Goal: Task Accomplishment & Management: Use online tool/utility

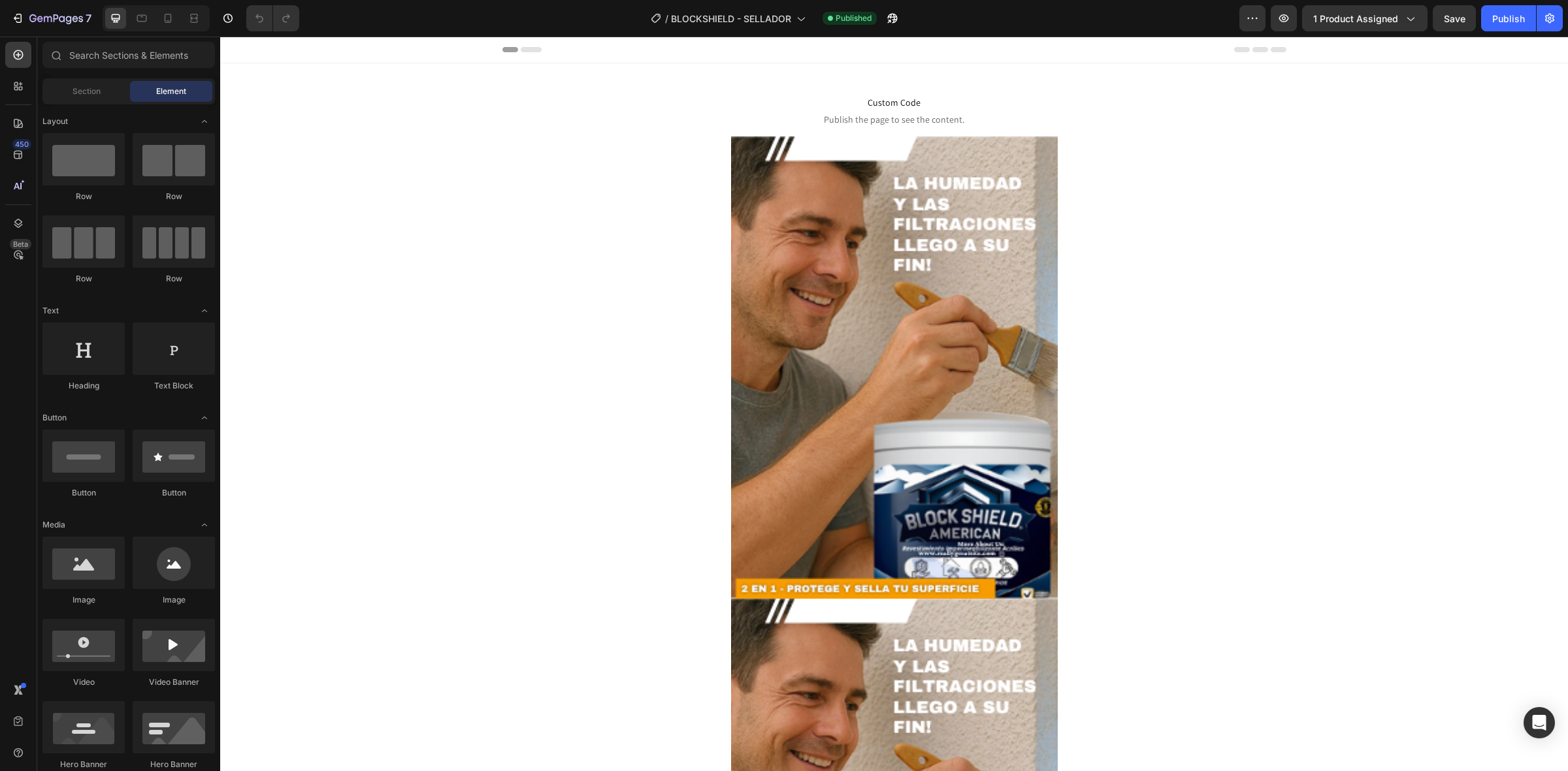
click at [157, 9] on div at bounding box center [156, 18] width 108 height 26
drag, startPoint x: 158, startPoint y: 10, endPoint x: 187, endPoint y: 3, distance: 29.8
click at [161, 11] on div at bounding box center [168, 18] width 21 height 21
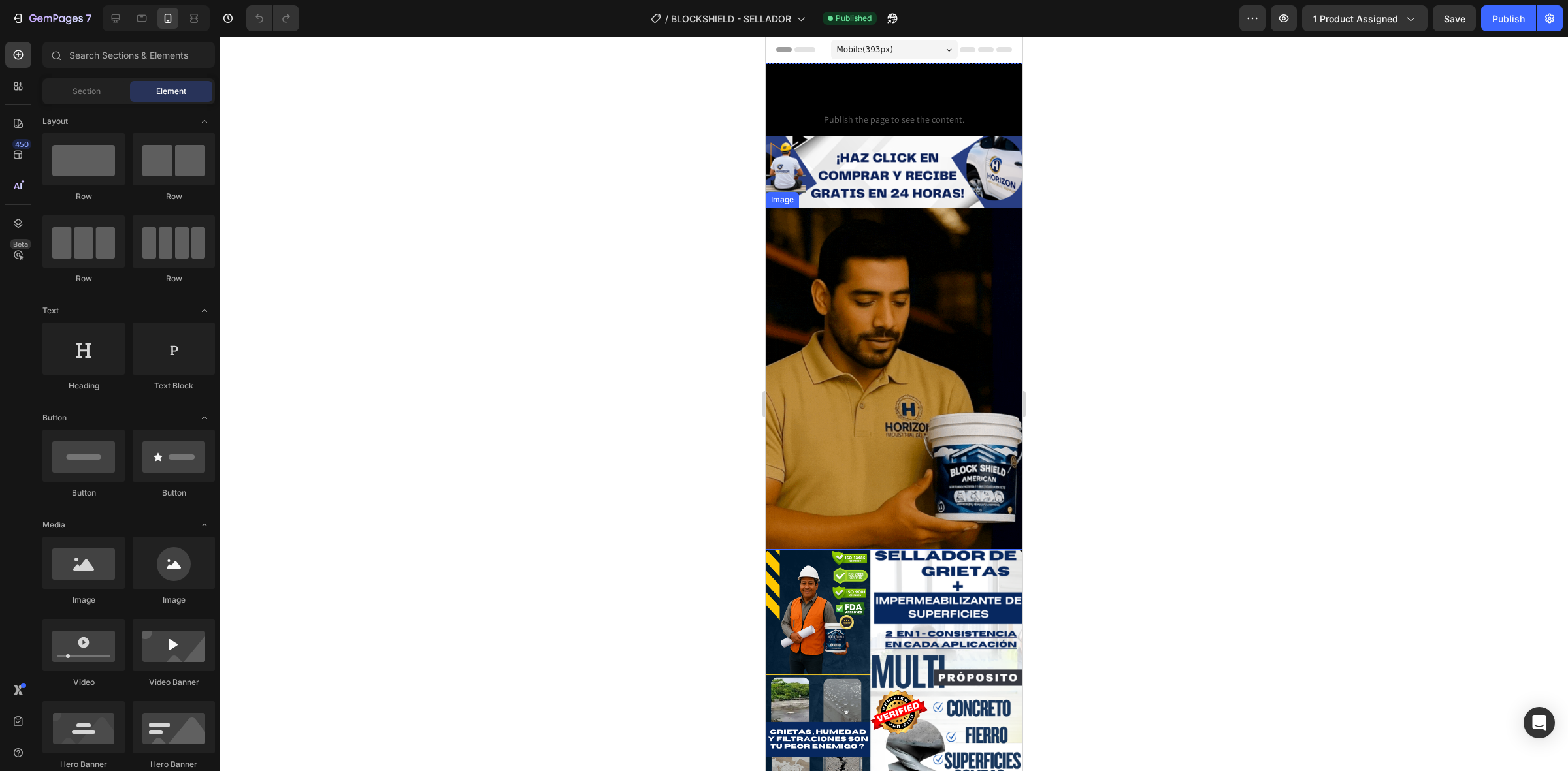
click at [886, 307] on img at bounding box center [895, 379] width 257 height 343
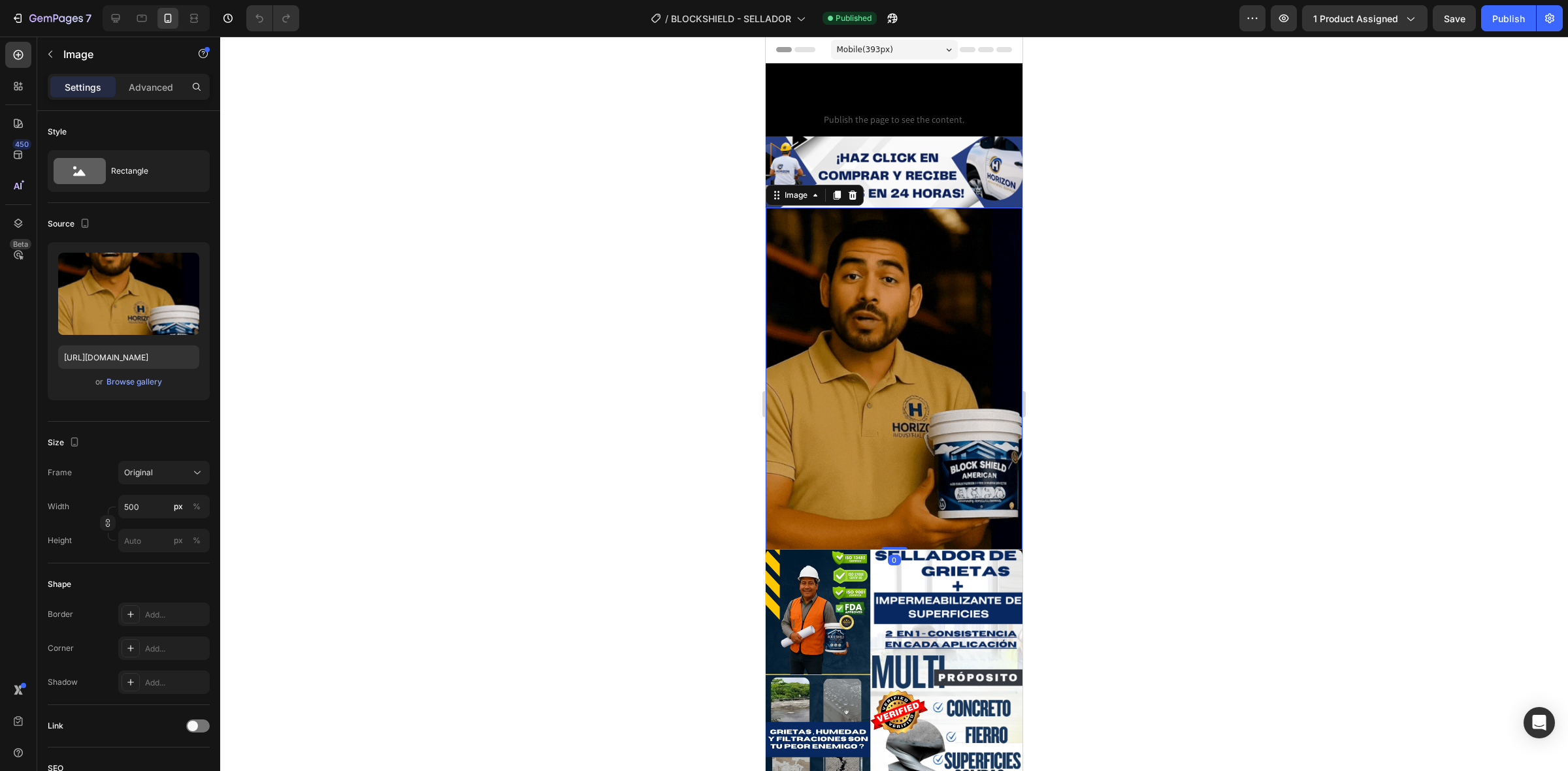
click at [625, 309] on div at bounding box center [895, 404] width 1348 height 735
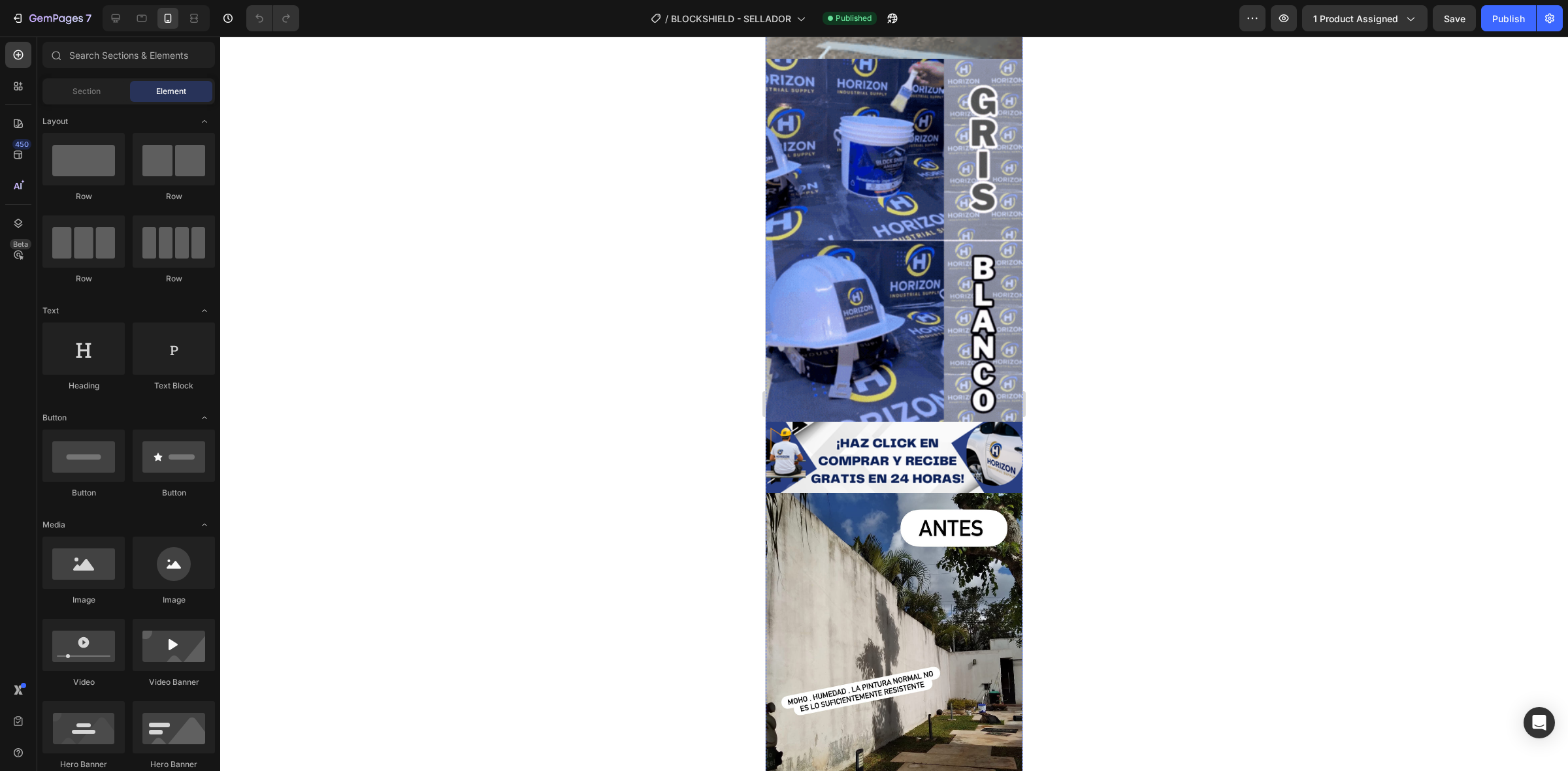
scroll to position [1960, 0]
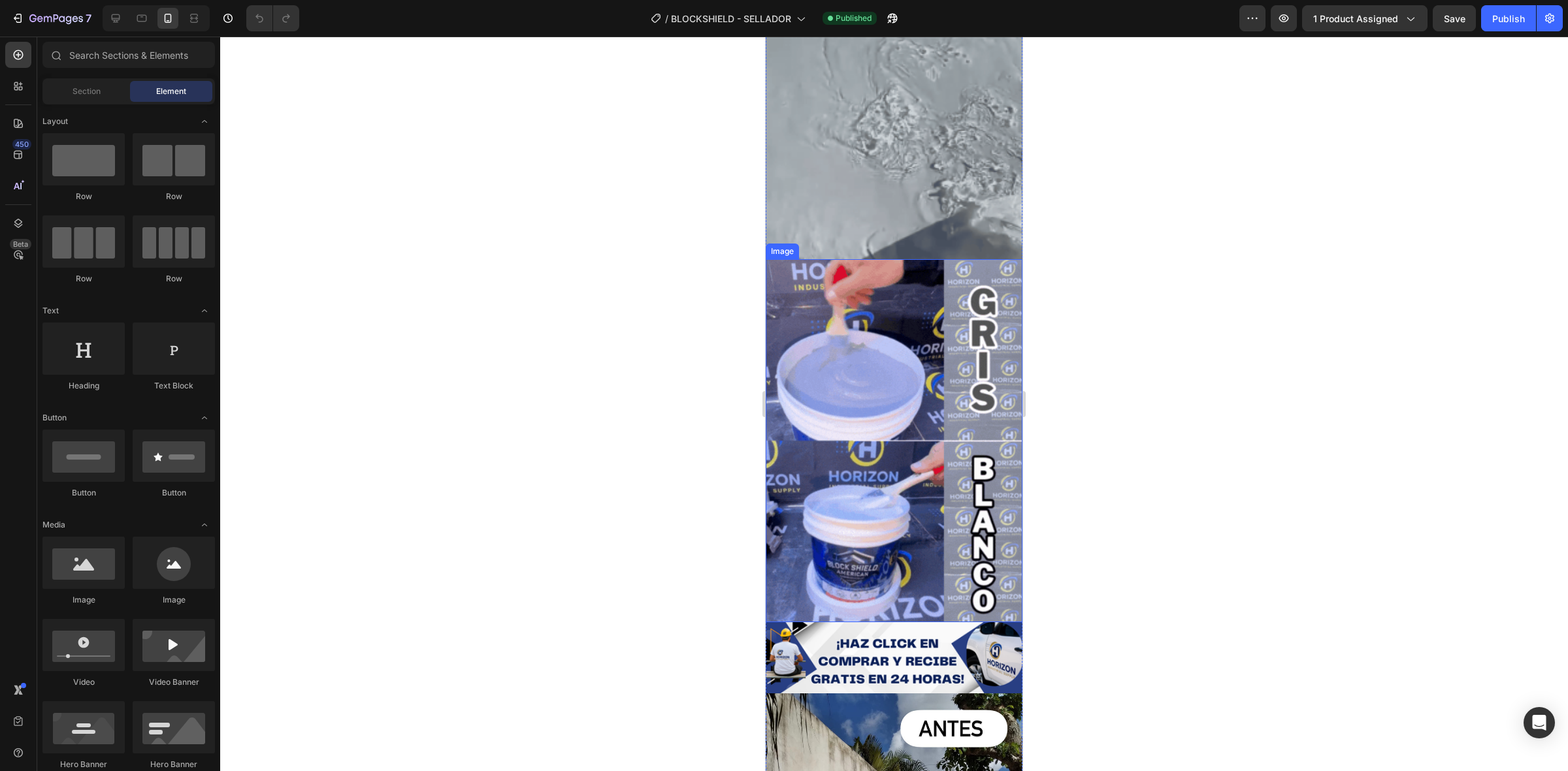
click at [945, 392] on img at bounding box center [895, 441] width 257 height 364
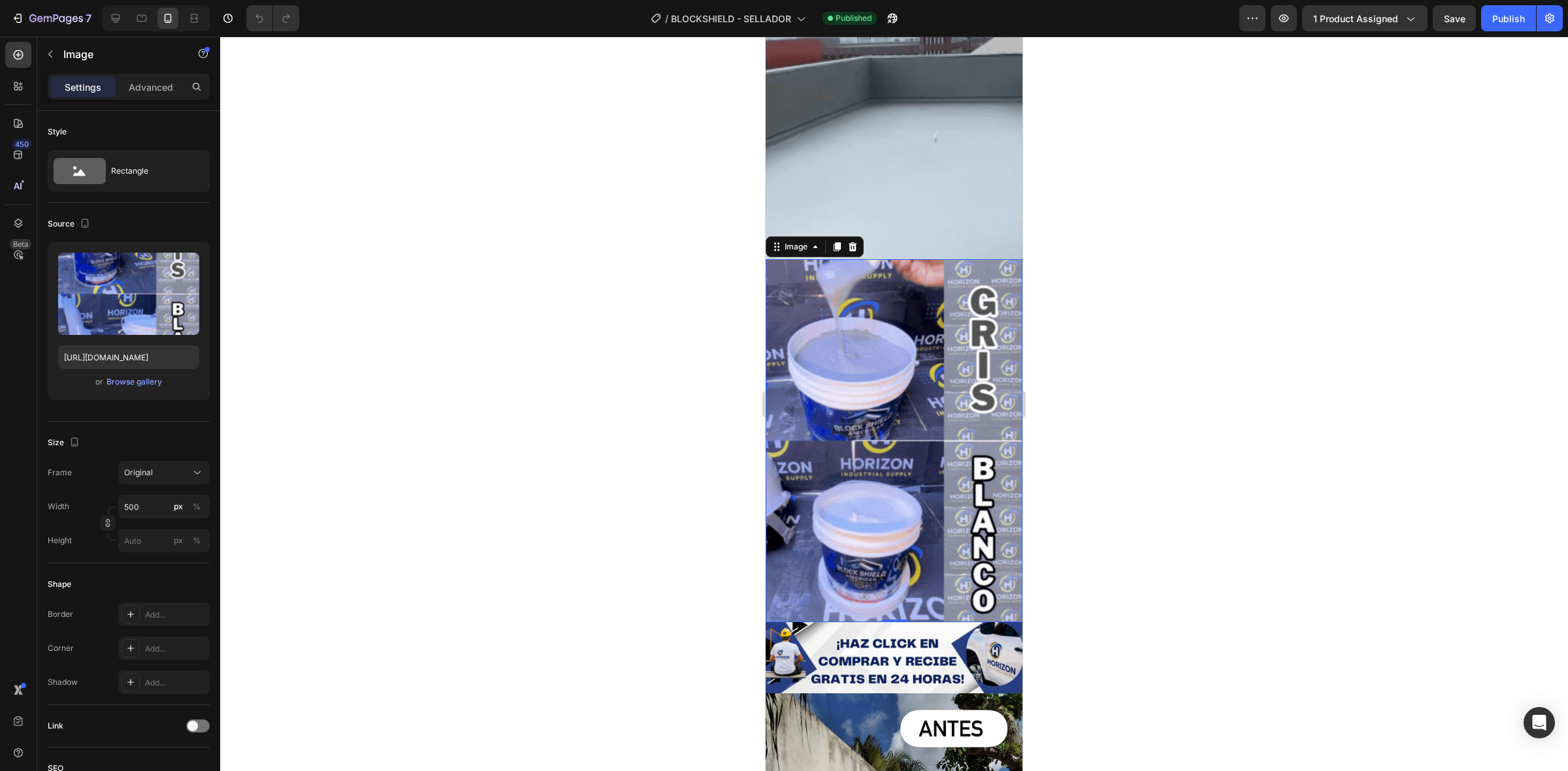
click at [657, 337] on div at bounding box center [895, 404] width 1348 height 735
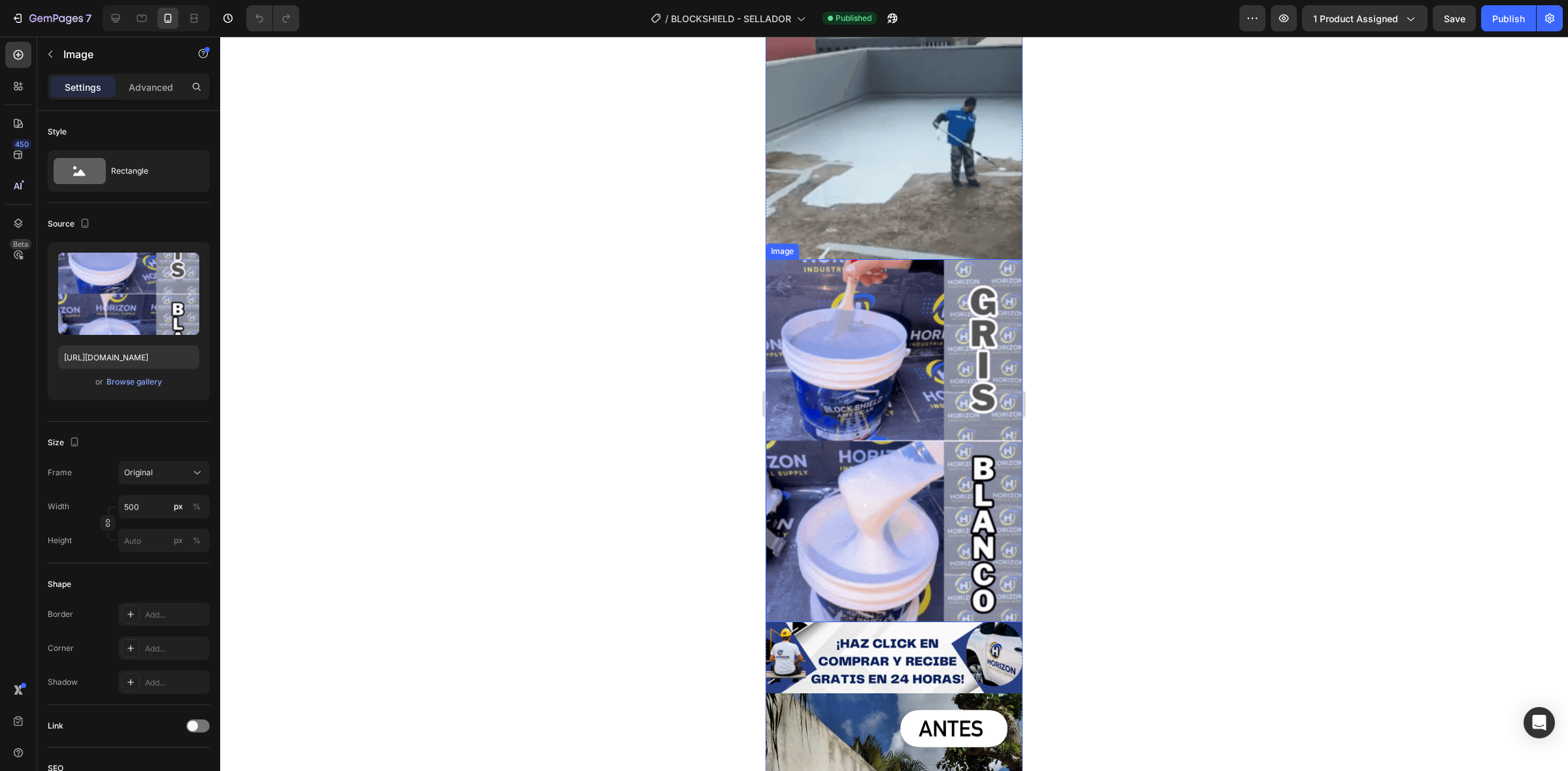
click at [849, 380] on img at bounding box center [895, 441] width 257 height 364
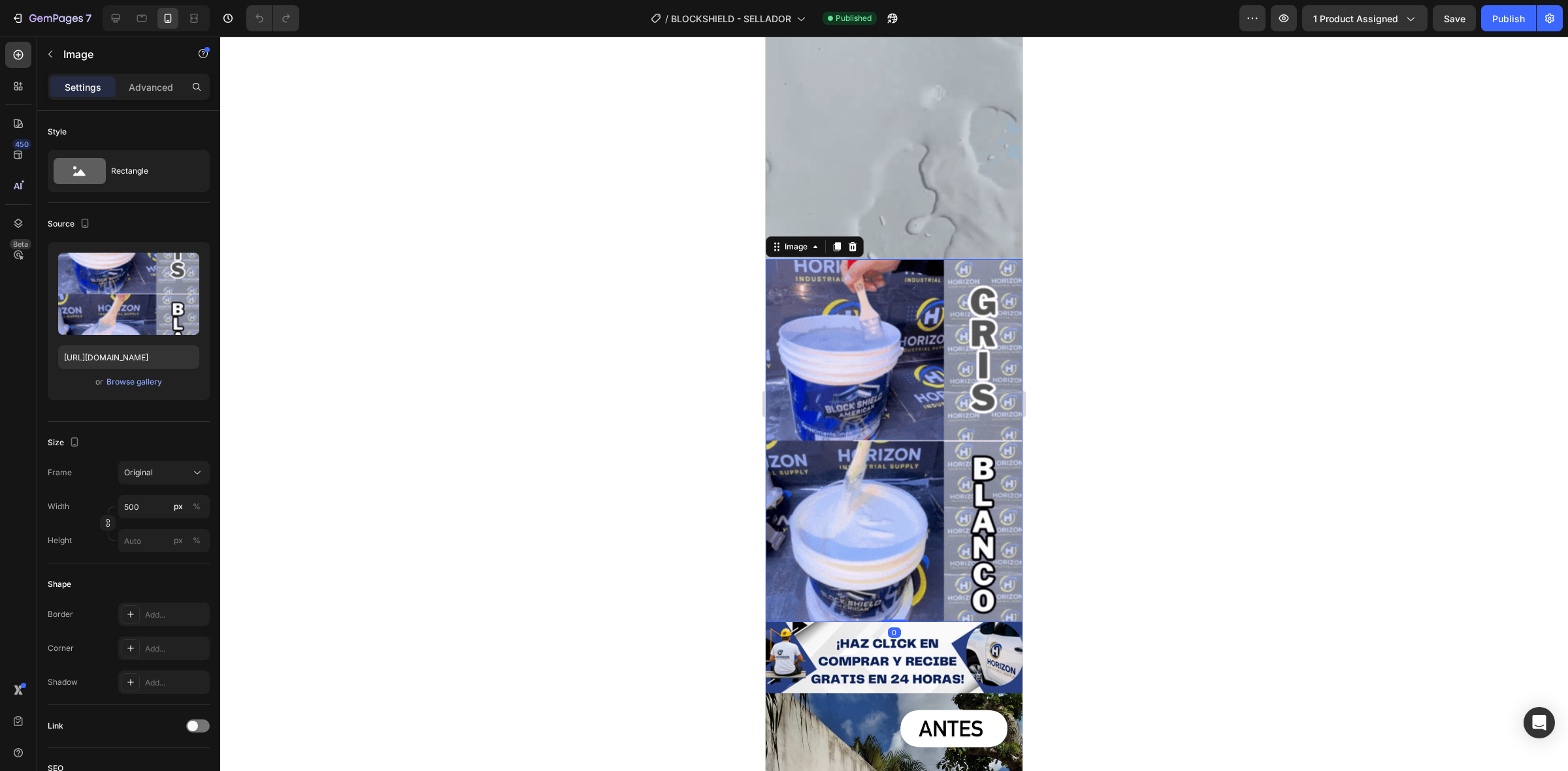
click at [703, 406] on div at bounding box center [895, 404] width 1348 height 735
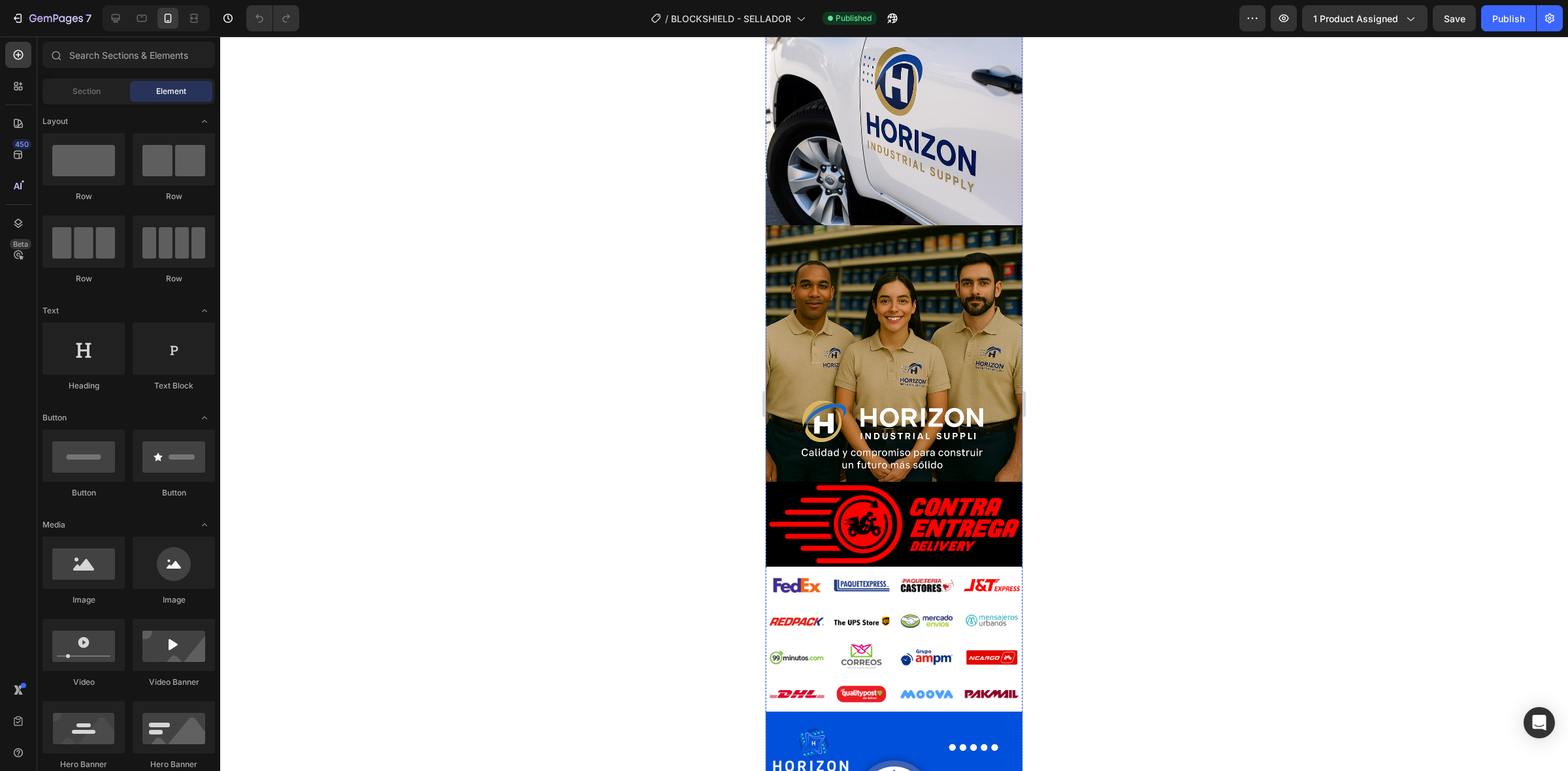
scroll to position [7838, 0]
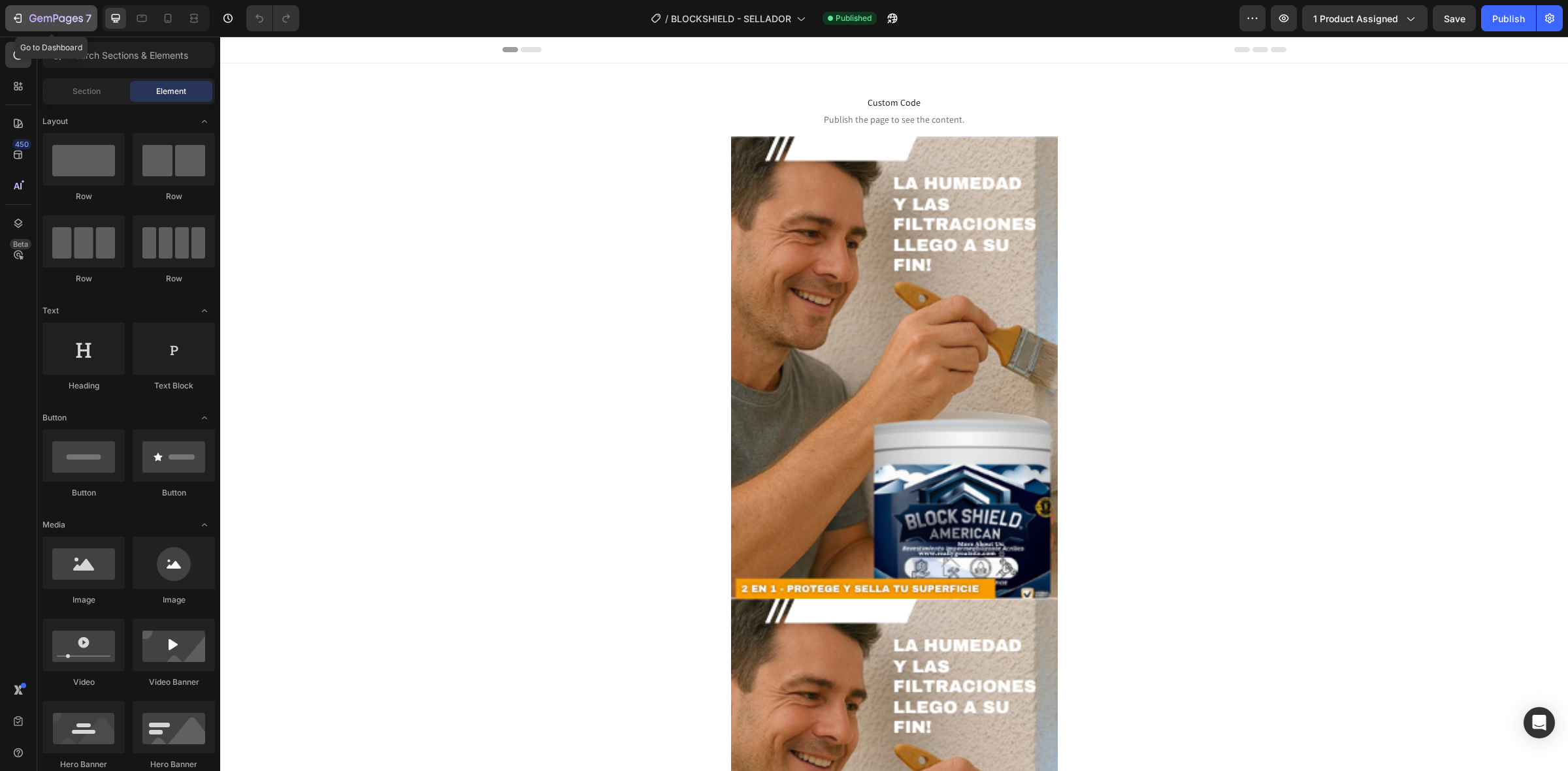
click at [20, 14] on icon "button" at bounding box center [19, 18] width 6 height 9
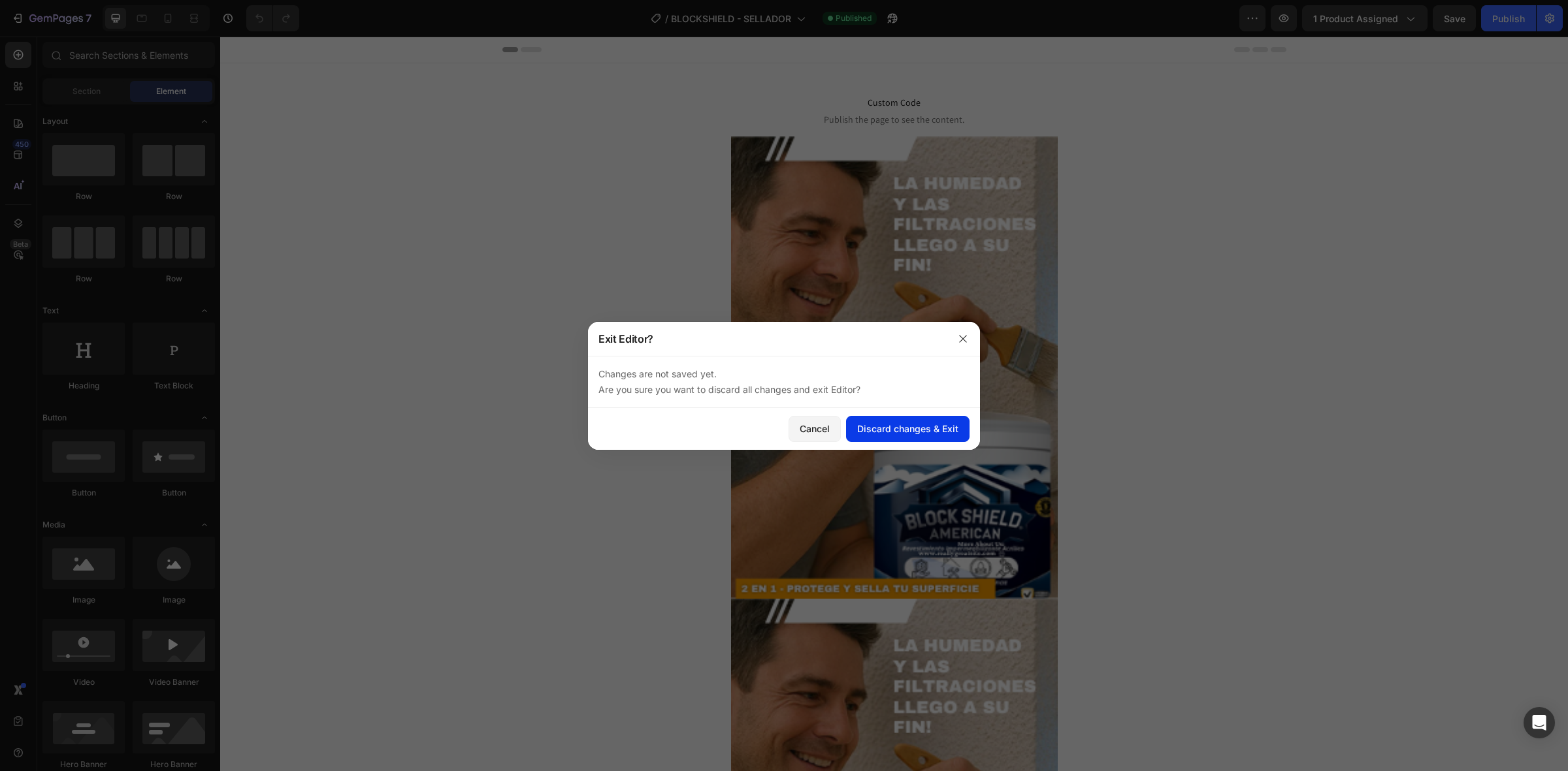
click at [871, 430] on div "Discard changes & Exit" at bounding box center [908, 429] width 101 height 14
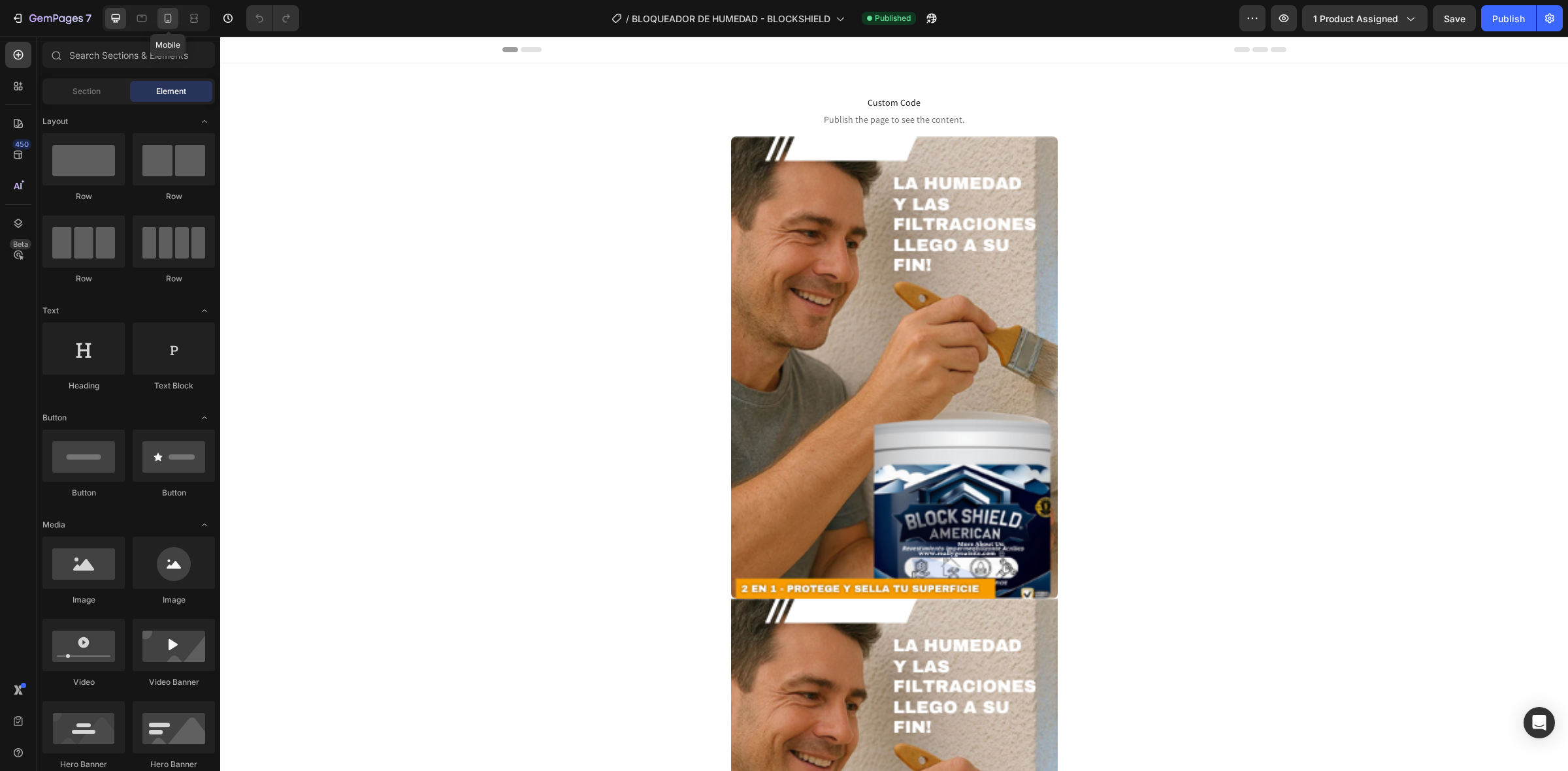
click at [175, 13] on icon at bounding box center [168, 17] width 13 height 13
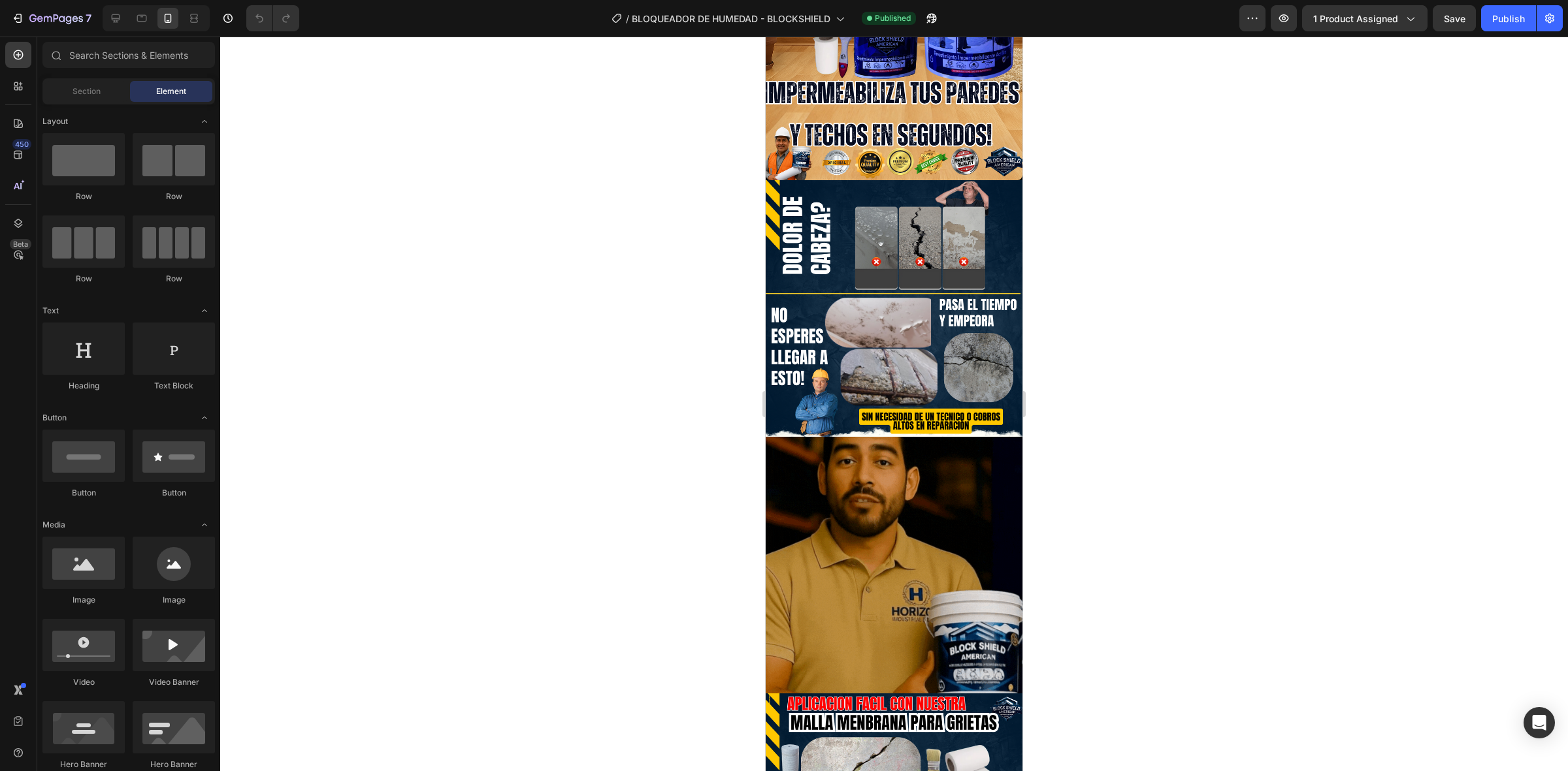
scroll to position [311, 0]
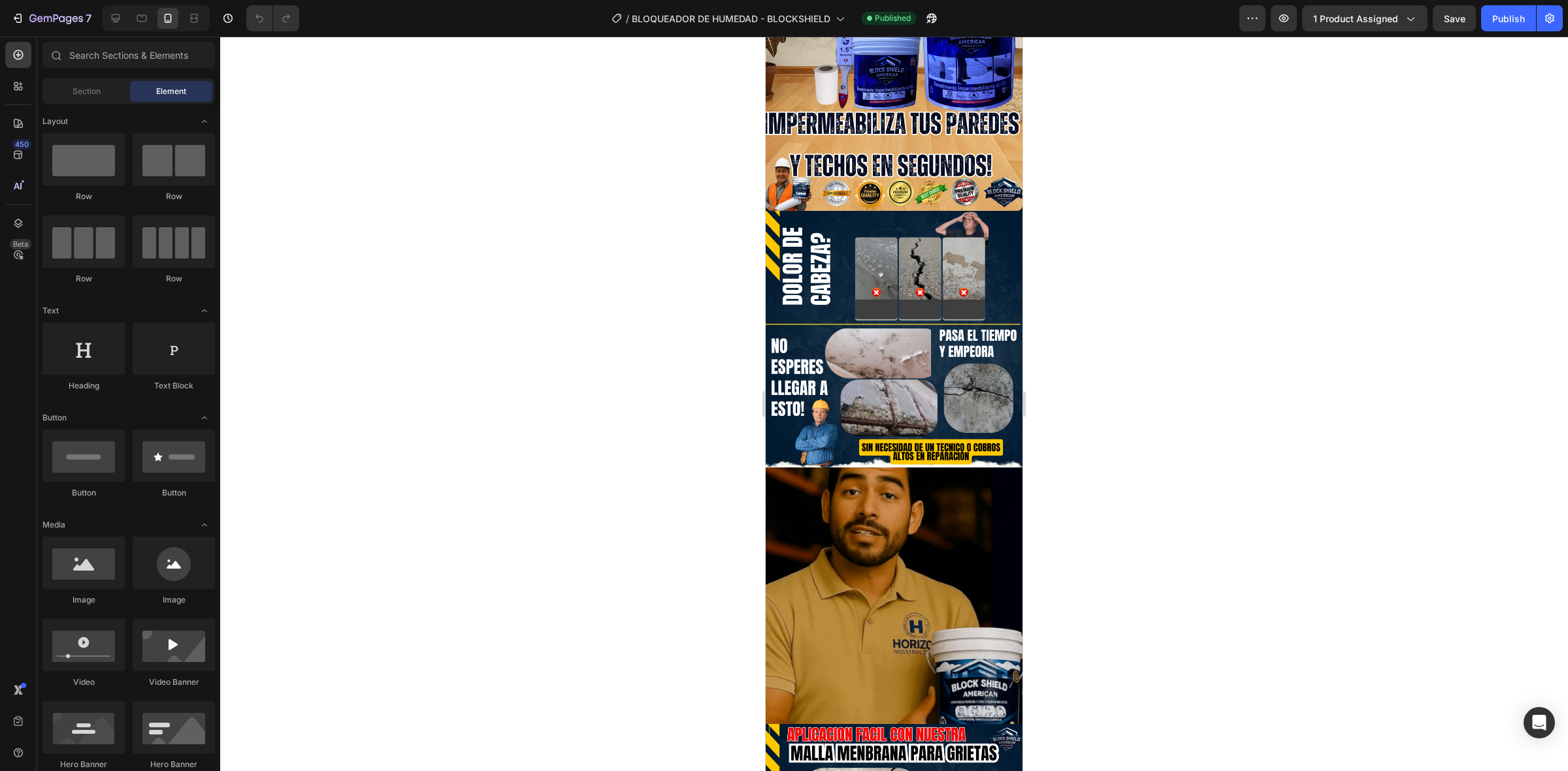
drag, startPoint x: 1016, startPoint y: 80, endPoint x: 1864, endPoint y: 151, distance: 851.0
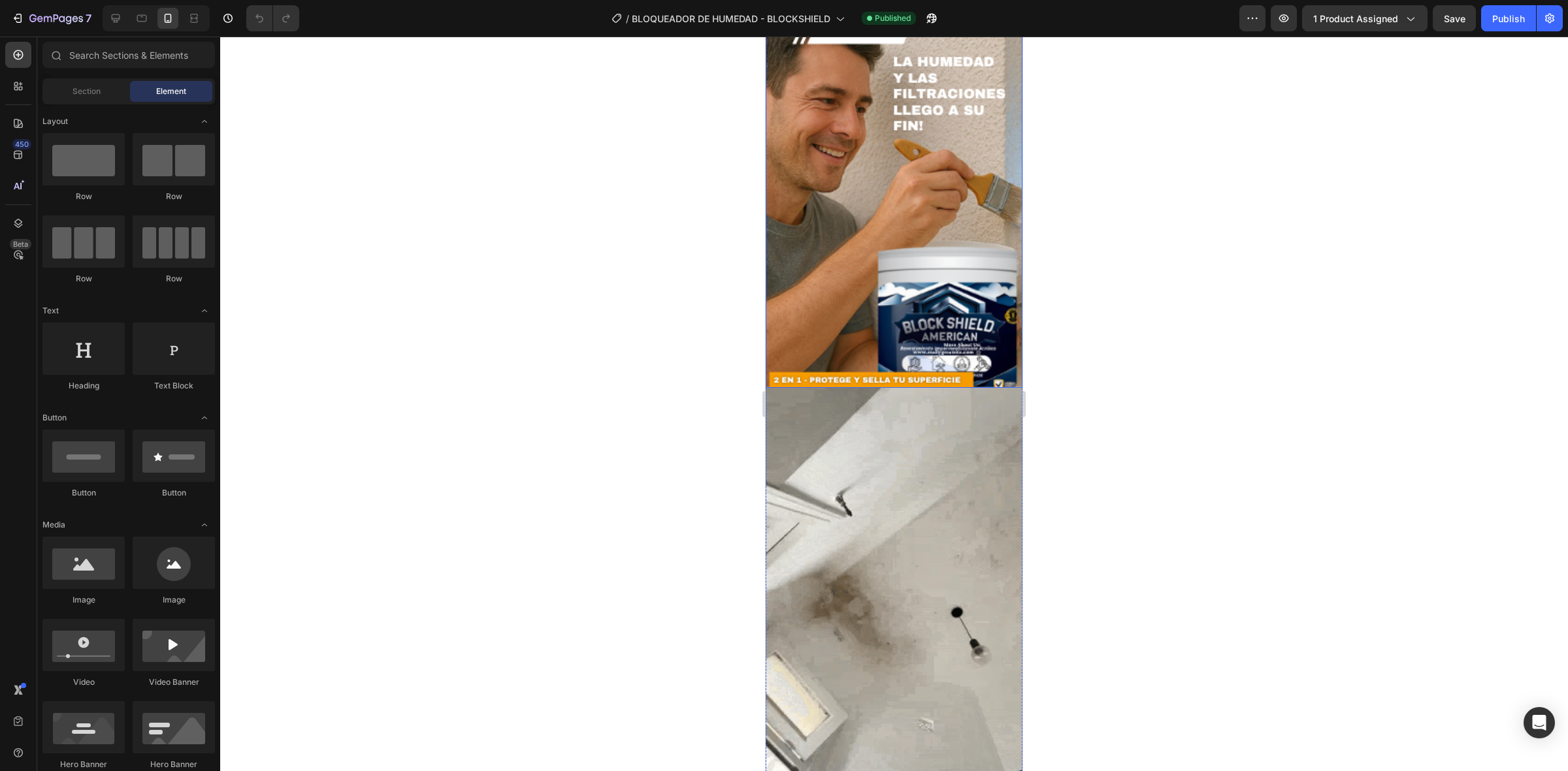
scroll to position [2434, 0]
